Goal: Task Accomplishment & Management: Manage account settings

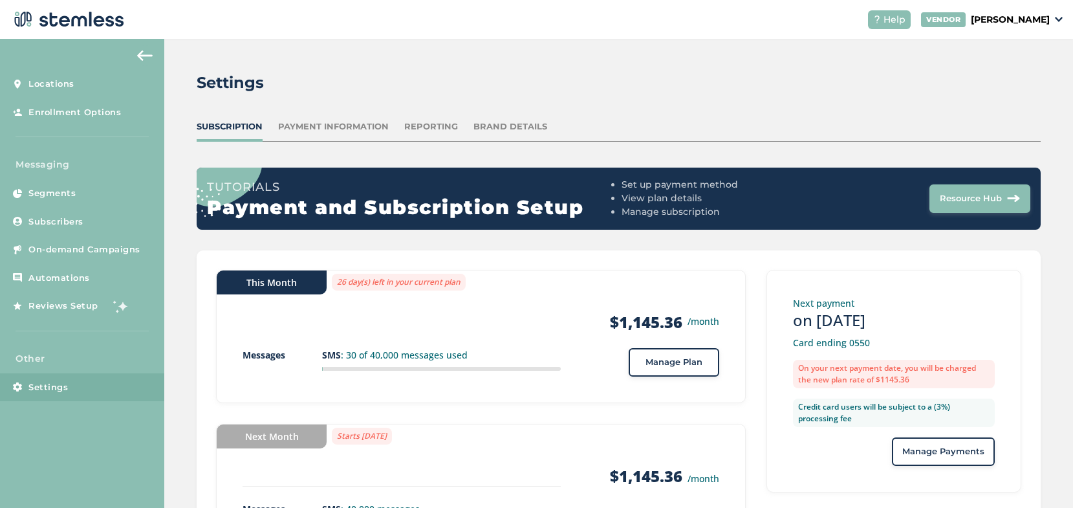
scroll to position [91, 0]
click at [693, 362] on span "Manage Plan" at bounding box center [674, 362] width 57 height 13
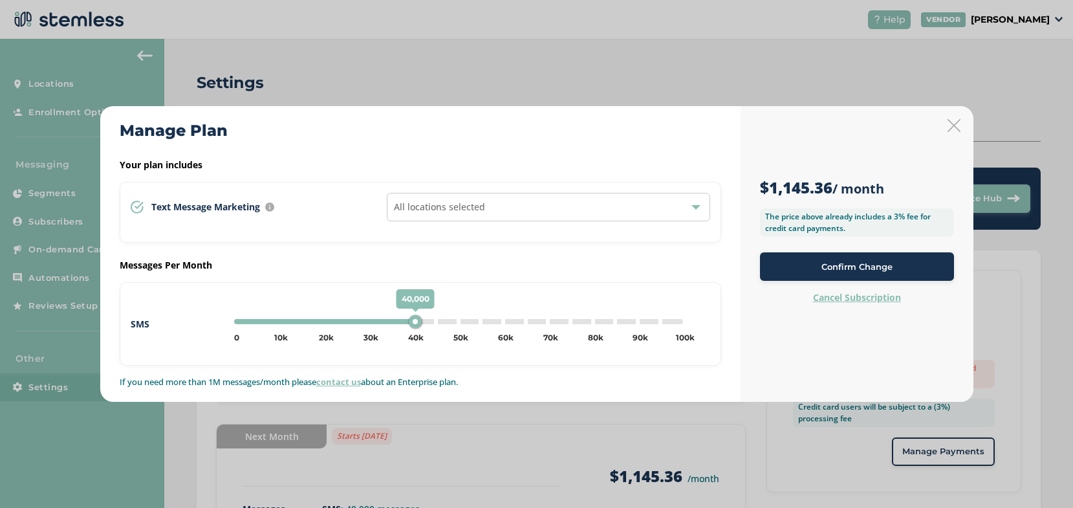
click at [459, 322] on div "40,000 0 5k 10k 15k 20k 25k 30k 35k 40k 45k 50k 55k 60k 65k 70k 75k 80k 85k 90k…" at bounding box center [458, 321] width 449 height 5
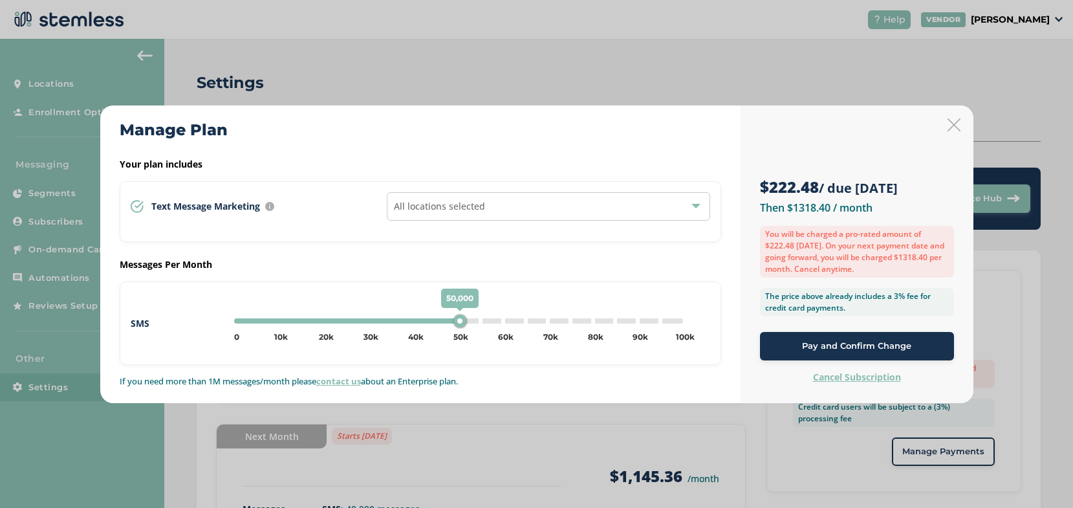
click at [681, 322] on div "50,000 0 5k 10k 15k 20k 25k 30k 35k 40k 45k 50k 55k 60k 65k 70k 75k 80k 85k 90k…" at bounding box center [458, 320] width 449 height 5
type input "100000"
click at [953, 126] on icon at bounding box center [954, 124] width 13 height 13
